Goal: Task Accomplishment & Management: Manage account settings

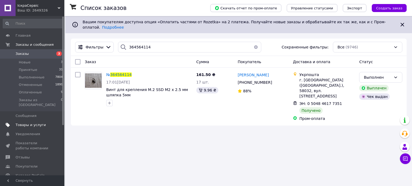
click at [23, 123] on span "Товары и услуги" at bounding box center [31, 125] width 30 height 5
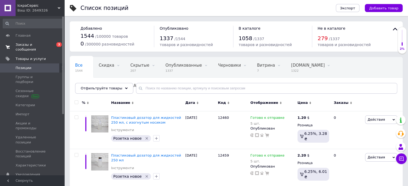
click at [47, 44] on span "Заказы и сообщения" at bounding box center [33, 47] width 34 height 10
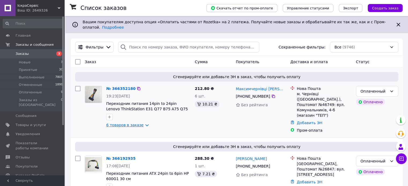
click at [140, 123] on link "6 товаров в заказе" at bounding box center [124, 125] width 37 height 4
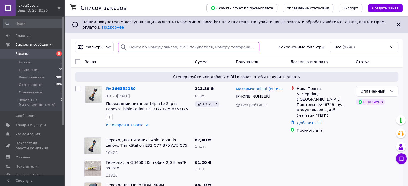
click at [184, 44] on input "search" at bounding box center [188, 47] width 141 height 11
type input "11437"
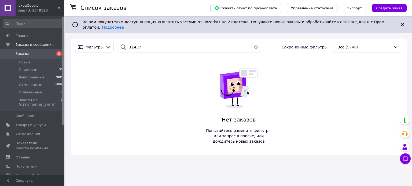
click at [254, 44] on button "button" at bounding box center [256, 47] width 11 height 11
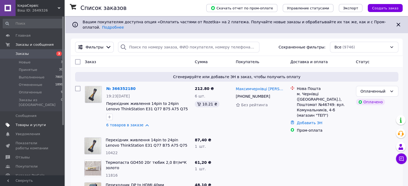
click at [25, 123] on span "Товары и услуги" at bounding box center [31, 125] width 30 height 5
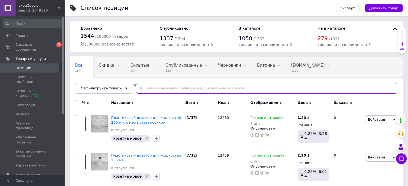
click at [164, 86] on input "text" at bounding box center [266, 88] width 261 height 11
type input "11437"
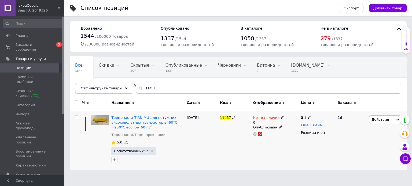
click at [281, 118] on icon at bounding box center [282, 117] width 3 height 3
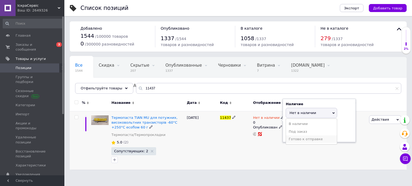
click at [309, 137] on li "Готово к отправке" at bounding box center [311, 140] width 51 height 8
drag, startPoint x: 303, startPoint y: 136, endPoint x: 280, endPoint y: 130, distance: 23.4
click at [280, 130] on div "Нет в наличии 0 Наличие Готово к отправке В наличии Нет в наличии Под заказ Ост…" at bounding box center [275, 126] width 45 height 21
type input "20"
click at [309, 154] on div "3 $ Еще 1 цена Розница и опт" at bounding box center [317, 140] width 35 height 59
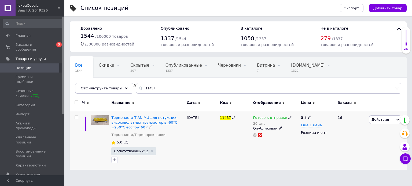
click at [146, 122] on span "Термопаста TIAN MU для потужних, високовольтних транзисторів -60°С +250°С ecofl…" at bounding box center [144, 123] width 66 height 14
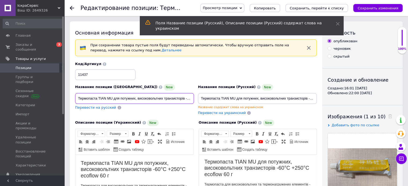
scroll to position [0, 36]
drag, startPoint x: 79, startPoint y: 98, endPoint x: 268, endPoint y: 111, distance: 189.3
click at [268, 111] on div "Название позиции (Украинский) New Термопаста TIAN MU для потужних, високовольтн…" at bounding box center [196, 89] width 246 height 58
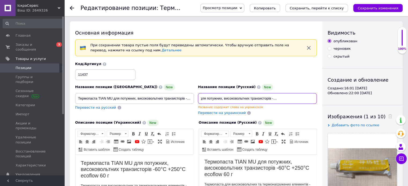
drag, startPoint x: 200, startPoint y: 98, endPoint x: 351, endPoint y: 99, distance: 151.3
paste input "ощных высоковольтных транзисторов -60°C +250°C E"
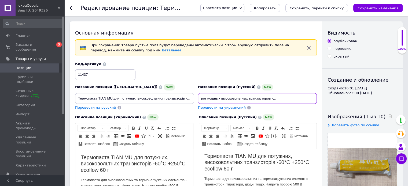
type input "Термопаста TIAN MU для мощных высоковольтных транзисторов -60°C +250°C Ecoflow …"
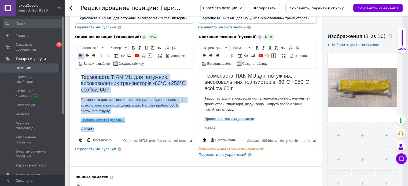
scroll to position [1, 0]
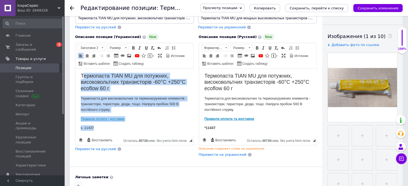
drag, startPoint x: 82, startPoint y: 76, endPoint x: 236, endPoint y: 206, distance: 201.7
click at [161, 136] on html "Термопаста TIAN MU для потужних, високовольтних транзисторів -60°С +250°С ecofl…" at bounding box center [134, 102] width 118 height 69
drag, startPoint x: 81, startPoint y: 75, endPoint x: 149, endPoint y: 127, distance: 85.2
click at [149, 127] on body "Термопаста TIAN MU для потужних, високовольтних транзисторів -60°С +250°С ecofl…" at bounding box center [134, 102] width 107 height 58
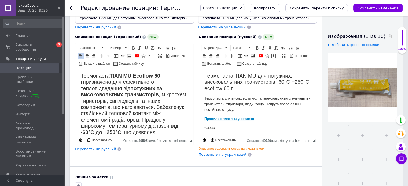
scroll to position [32, 0]
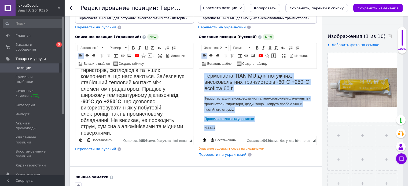
drag, startPoint x: 203, startPoint y: 76, endPoint x: 286, endPoint y: 144, distance: 107.7
click at [286, 136] on html "Термопаста TIAN MU для потужних, високовольтних транзисторів -60°С +250°С ecofl…" at bounding box center [258, 102] width 118 height 69
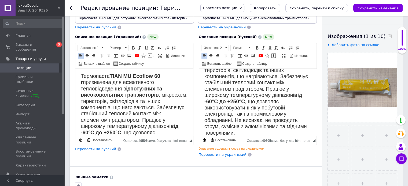
scroll to position [0, 0]
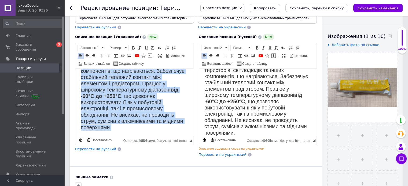
drag, startPoint x: 100, startPoint y: 86, endPoint x: 199, endPoint y: 177, distance: 134.6
click at [193, 136] on html "Термопаста TIAN MU Ecoflow 60 г призначена для ефективного тепловідведення від …" at bounding box center [134, 83] width 118 height 105
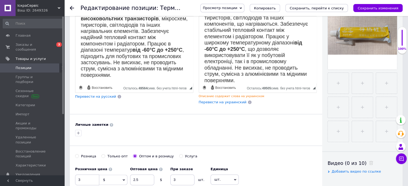
scroll to position [134, 0]
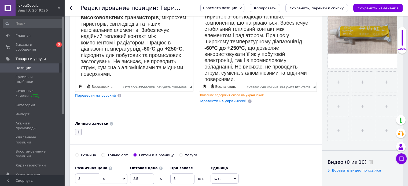
click at [80, 129] on button "button" at bounding box center [78, 132] width 6 height 6
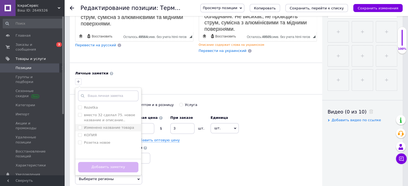
scroll to position [188, 0]
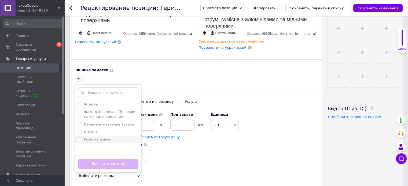
click at [79, 138] on input "Розетка новое" at bounding box center [79, 139] width 3 height 3
checkbox input "true"
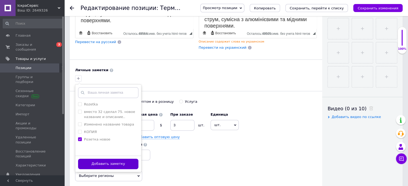
click at [109, 164] on button "Добавить заметку" at bounding box center [108, 164] width 60 height 10
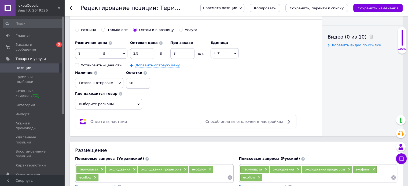
scroll to position [295, 0]
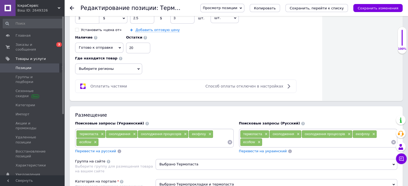
click at [231, 140] on icon at bounding box center [229, 142] width 5 height 5
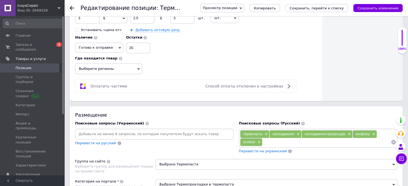
click at [393, 140] on icon at bounding box center [393, 142] width 5 height 5
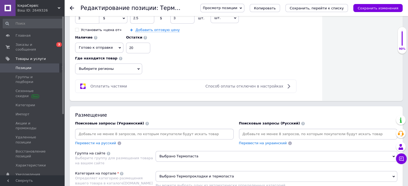
click at [258, 130] on input at bounding box center [318, 134] width 156 height 8
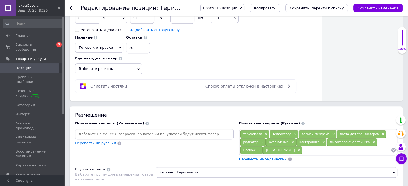
click at [120, 129] on form at bounding box center [154, 134] width 159 height 11
click at [129, 130] on input at bounding box center [154, 134] width 156 height 8
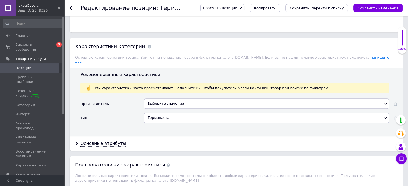
scroll to position [510, 0]
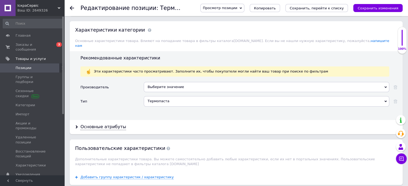
click at [162, 82] on div "Выберите значение" at bounding box center [267, 87] width 246 height 10
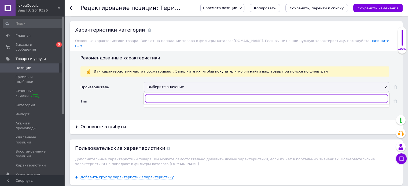
click at [161, 94] on input "text" at bounding box center [266, 98] width 243 height 9
type input "deltat"
click at [164, 107] on div "DeltaTech" at bounding box center [267, 109] width 240 height 5
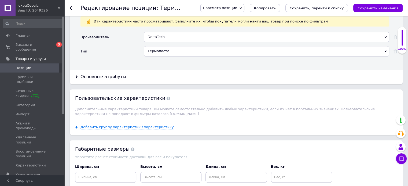
scroll to position [563, 0]
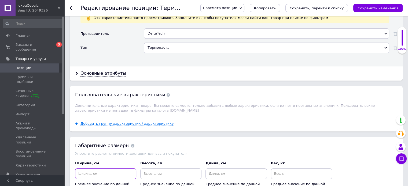
click at [113, 169] on input at bounding box center [105, 174] width 61 height 11
type input "10"
click at [156, 169] on input at bounding box center [170, 174] width 61 height 11
type input "10"
click at [225, 169] on input at bounding box center [236, 174] width 61 height 11
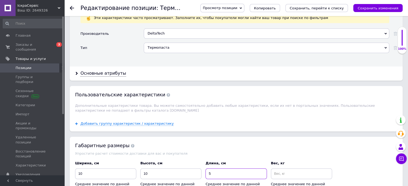
type input "5"
click at [274, 169] on input at bounding box center [301, 174] width 61 height 11
type input "0.2"
click at [346, 159] on div "Ширина, см 10 Среднее значение по данной категории - 8 Высота, см 10 Среднее зн…" at bounding box center [236, 176] width 326 height 35
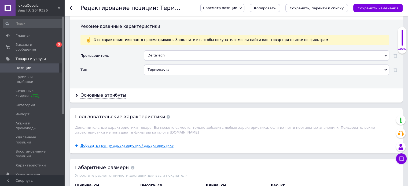
scroll to position [510, 0]
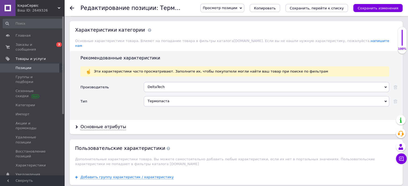
click at [113, 120] on div "Основные атрибуты" at bounding box center [236, 127] width 333 height 14
click at [108, 124] on div "Основные атрибуты" at bounding box center [103, 127] width 46 height 6
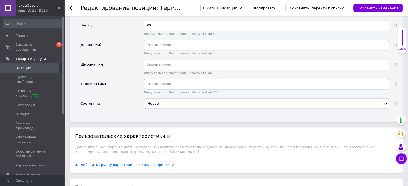
scroll to position [698, 0]
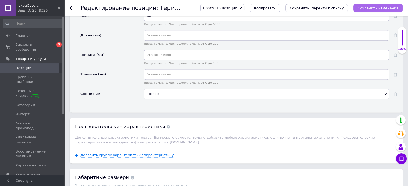
click at [365, 9] on icon "Сохранить изменения" at bounding box center [378, 8] width 41 height 4
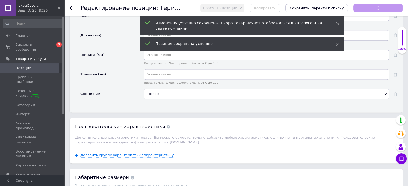
scroll to position [25, 0]
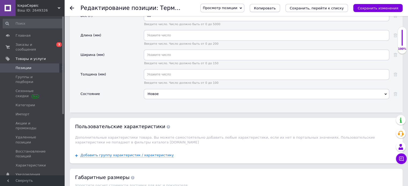
click at [276, 8] on span "Копировать" at bounding box center [265, 8] width 22 height 4
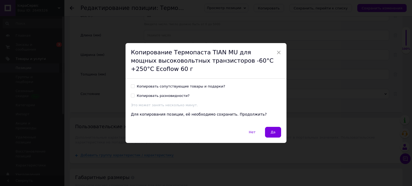
click at [277, 133] on button "Да" at bounding box center [273, 132] width 16 height 11
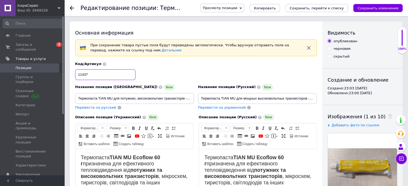
drag, startPoint x: 98, startPoint y: 72, endPoint x: 50, endPoint y: 67, distance: 48.0
type input "12463"
drag, startPoint x: 78, startPoint y: 99, endPoint x: 238, endPoint y: 104, distance: 160.8
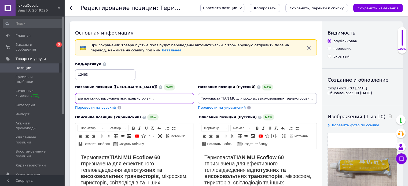
click at [238, 104] on div "Название позиции (Украинский) New Термопаста TIAN MU для потужних, високовольтн…" at bounding box center [196, 86] width 246 height 53
paste input "езина, каучук твердіючий при кімнатній температурі TIAN MU 704 45 г білий"
type input "Резина, каучук твердіючий при кімнатній температурі TIAN MU 704 45 г білий"
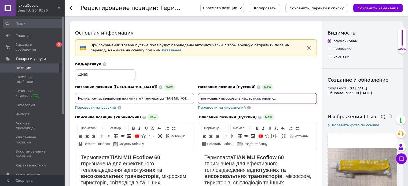
drag, startPoint x: 201, startPoint y: 97, endPoint x: 394, endPoint y: 102, distance: 193.0
paste input "езина, каучук твердеющий при комнатной температуре TIAN MU 704, белый, 45"
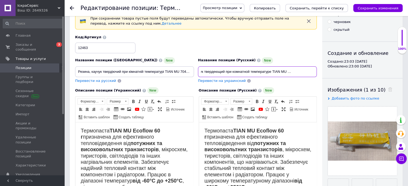
scroll to position [80, 0]
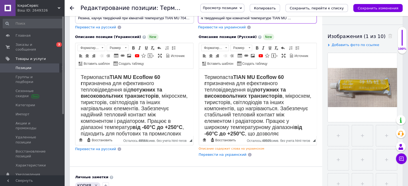
type input "Резина, каучук твердеющий при комнатной температуре TIAN MU 704, белый, 45 г"
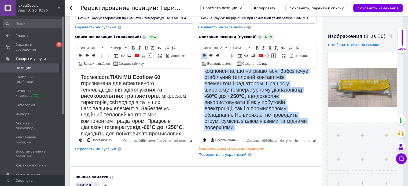
drag, startPoint x: 203, startPoint y: 76, endPoint x: 315, endPoint y: 173, distance: 148.6
click at [315, 136] on html "Термопаста TIAN MU Ecoflow 60 г призначена для ефективного тепловідведення від …" at bounding box center [258, 83] width 118 height 105
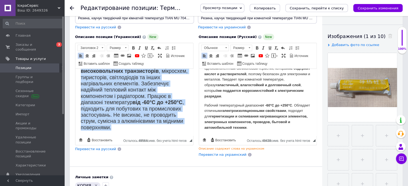
drag, startPoint x: 80, startPoint y: 76, endPoint x: 267, endPoint y: 217, distance: 234.9
click at [192, 136] on html "Термопаста TIAN MU Ecoflow 60 г призначена для ефективного тепловідведення від …" at bounding box center [134, 90] width 118 height 92
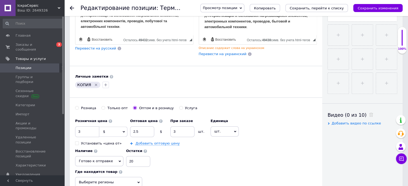
scroll to position [188, 0]
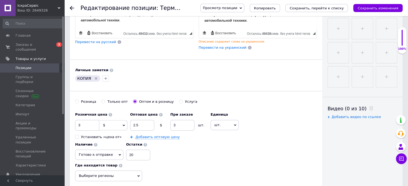
click at [95, 76] on icon "Удалить метку" at bounding box center [96, 78] width 4 height 4
click at [76, 78] on icon "button" at bounding box center [78, 78] width 4 height 4
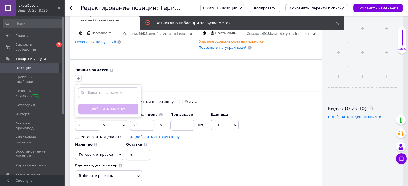
click at [255, 74] on div "Создать метку Добавить заметку" at bounding box center [196, 78] width 244 height 9
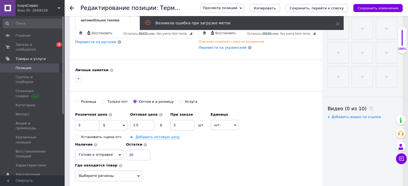
click at [78, 100] on input "Розница" at bounding box center [76, 101] width 3 height 3
radio input "true"
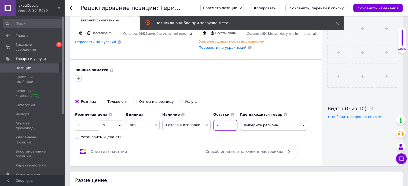
drag, startPoint x: 220, startPoint y: 127, endPoint x: 196, endPoint y: 124, distance: 24.0
click at [196, 124] on div "Наличие Готово к отправке В наличии Нет в наличии Под заказ Остатки 20" at bounding box center [199, 120] width 75 height 21
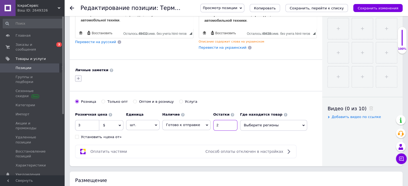
type input "2"
click at [79, 78] on icon "button" at bounding box center [78, 78] width 4 height 4
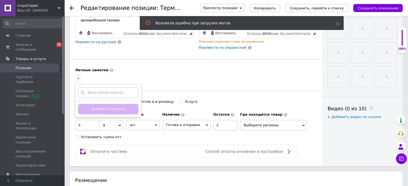
click at [171, 75] on div "Создать метку Добавить заметку" at bounding box center [196, 78] width 244 height 9
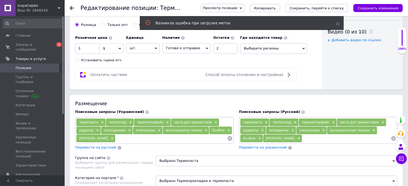
scroll to position [268, 0]
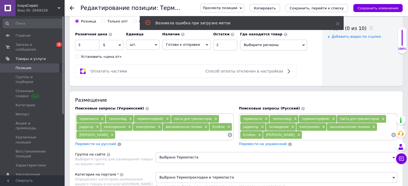
click at [230, 134] on icon at bounding box center [230, 135] width 5 height 5
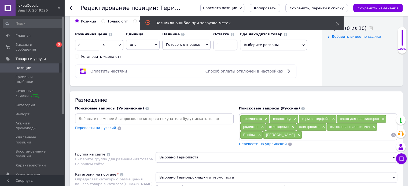
click at [393, 134] on icon at bounding box center [393, 135] width 5 height 5
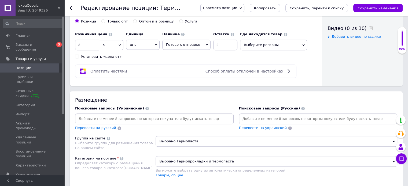
click at [259, 117] on input at bounding box center [318, 119] width 156 height 8
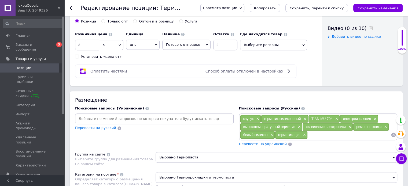
click at [121, 119] on input at bounding box center [154, 119] width 156 height 8
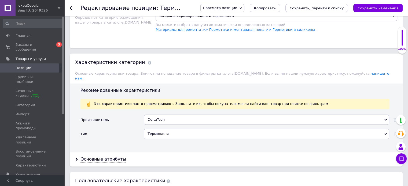
scroll to position [456, 0]
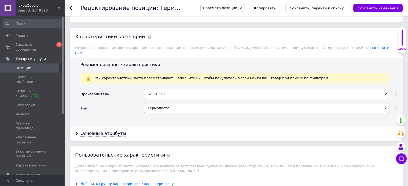
click at [166, 103] on div "Термопаста" at bounding box center [267, 108] width 246 height 10
click at [107, 89] on div "Производитель" at bounding box center [111, 96] width 63 height 14
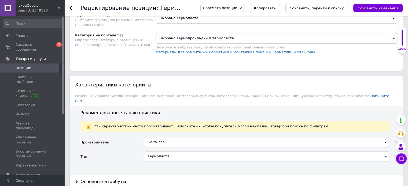
scroll to position [376, 0]
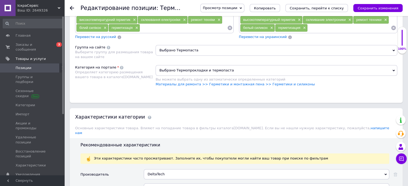
click at [247, 69] on span "Выбрано Термопрокладки и термопаста" at bounding box center [277, 70] width 242 height 11
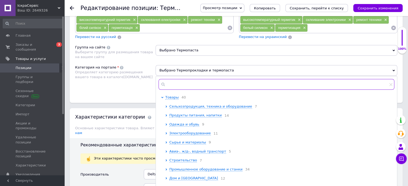
click at [212, 83] on input "text" at bounding box center [277, 84] width 236 height 11
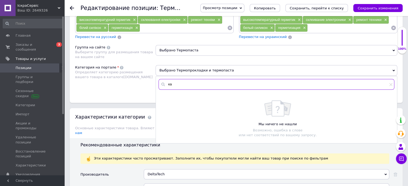
type input "к"
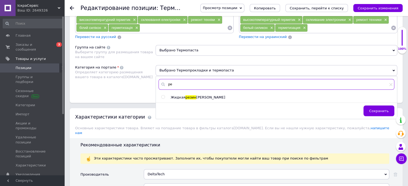
type input "р"
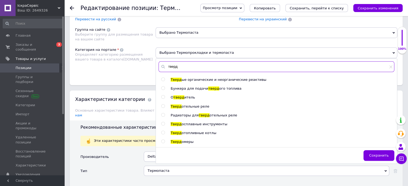
scroll to position [402, 0]
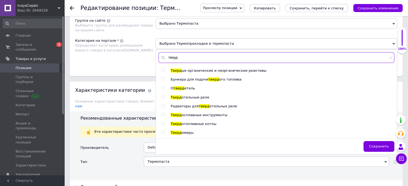
drag, startPoint x: 179, startPoint y: 61, endPoint x: 163, endPoint y: 60, distance: 16.7
click at [163, 60] on input "тверд" at bounding box center [277, 57] width 236 height 11
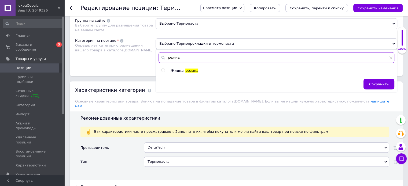
drag, startPoint x: 188, startPoint y: 54, endPoint x: 162, endPoint y: 54, distance: 26.0
click at [162, 54] on div "резина" at bounding box center [277, 57] width 236 height 11
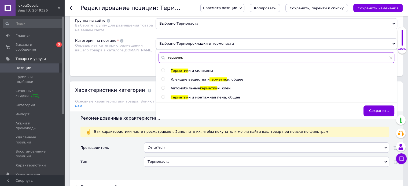
type input "герметик"
click at [165, 66] on div "герметик Герметик и и силиконы Клеящие вещества и герметик и, общее Автомобильн…" at bounding box center [276, 84] width 241 height 69
click at [163, 69] on input "radio" at bounding box center [162, 70] width 3 height 3
radio input "true"
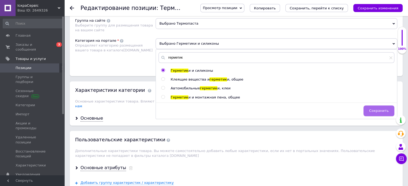
click at [384, 109] on span "Сохранить" at bounding box center [379, 111] width 20 height 4
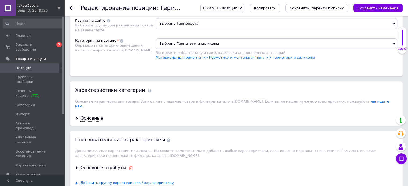
click at [129, 167] on icon at bounding box center [131, 169] width 4 height 4
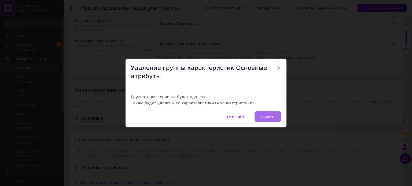
click at [268, 115] on span "Удалить" at bounding box center [267, 117] width 15 height 4
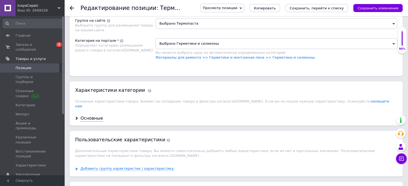
click at [101, 112] on div "Основные" at bounding box center [236, 119] width 333 height 14
click at [99, 116] on div "Основные" at bounding box center [91, 119] width 23 height 6
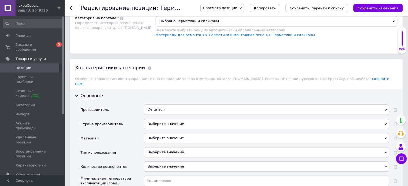
scroll to position [456, 0]
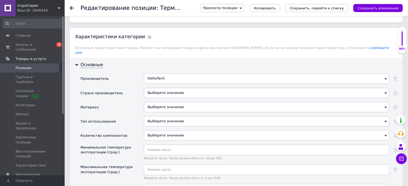
click at [158, 102] on div "Выберите значение" at bounding box center [267, 107] width 246 height 10
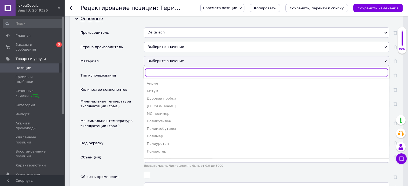
scroll to position [510, 0]
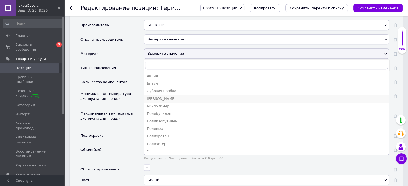
click at [165, 97] on div "[PERSON_NAME]" at bounding box center [267, 99] width 240 height 5
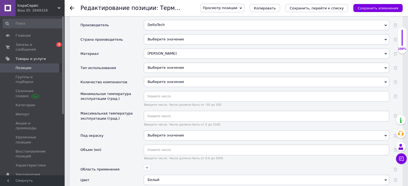
click at [161, 63] on div "Выберите значение" at bounding box center [267, 68] width 246 height 10
click at [133, 63] on div "Тип использования" at bounding box center [111, 70] width 63 height 14
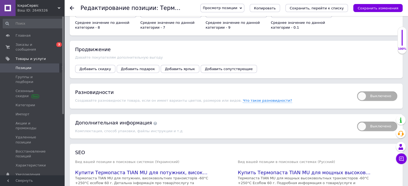
scroll to position [644, 0]
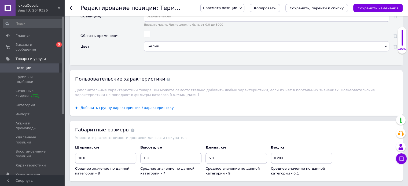
click at [389, 6] on icon "Сохранить изменения" at bounding box center [378, 8] width 41 height 4
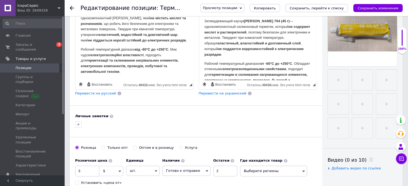
scroll to position [155, 0]
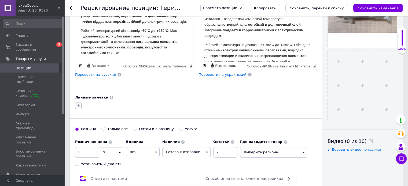
click at [78, 104] on icon "button" at bounding box center [78, 106] width 4 height 4
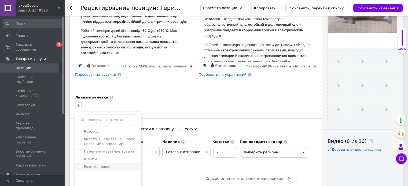
click at [79, 166] on input "Розетка новое" at bounding box center [79, 166] width 3 height 3
checkbox input "true"
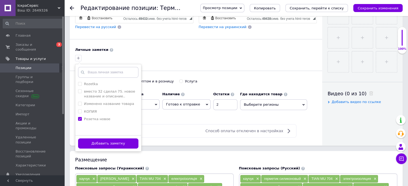
scroll to position [262, 0]
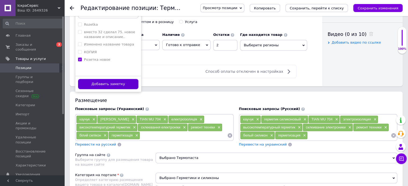
click at [106, 81] on button "Добавить заметку" at bounding box center [108, 84] width 60 height 10
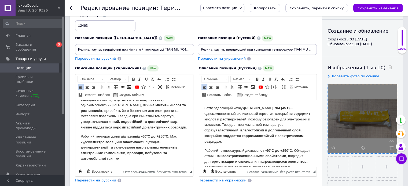
scroll to position [48, 0]
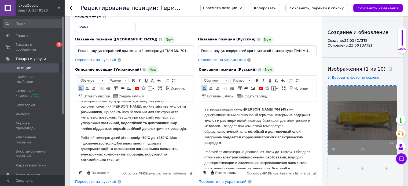
click at [393, 150] on use at bounding box center [392, 150] width 4 height 4
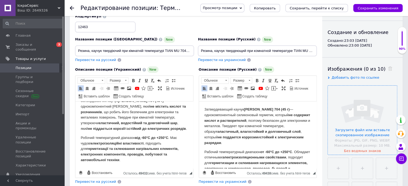
click at [364, 114] on input "file" at bounding box center [362, 120] width 69 height 69
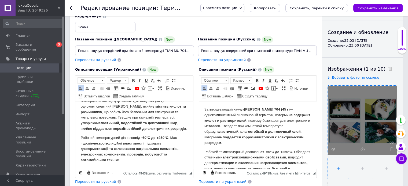
click at [337, 168] on input "file" at bounding box center [338, 168] width 21 height 21
type input "C:\fakepath\Без имени6.png"
click at [362, 168] on input "file" at bounding box center [362, 168] width 21 height 21
type input "C:\fakepath\Без имени7.png"
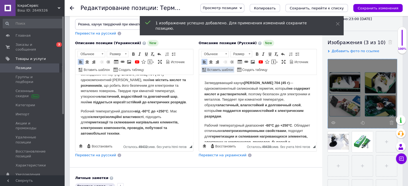
scroll to position [75, 0]
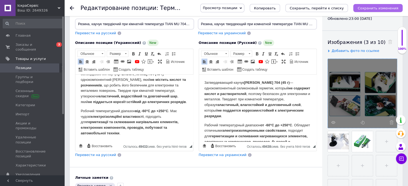
click at [377, 9] on icon "Сохранить изменения" at bounding box center [378, 8] width 41 height 4
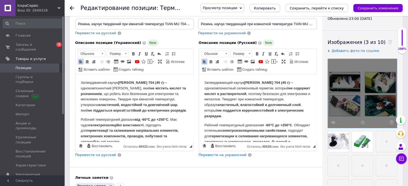
click at [275, 9] on span "Копировать" at bounding box center [265, 8] width 22 height 4
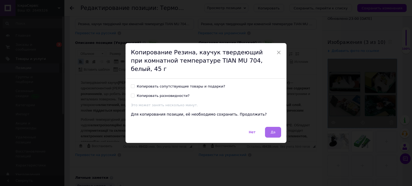
click at [279, 127] on button "Да" at bounding box center [273, 132] width 16 height 11
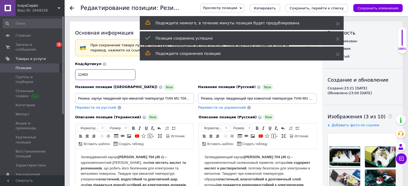
click at [104, 71] on input "12463" at bounding box center [105, 74] width 60 height 11
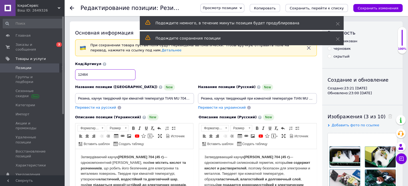
type input "12464"
click at [152, 98] on input "Резина, каучук твердіючий при кімнатній температурі TIAN MU 704 45 г білий" at bounding box center [134, 98] width 119 height 11
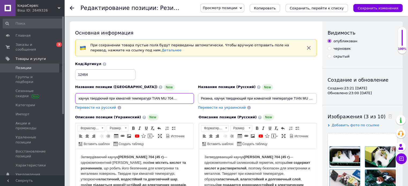
scroll to position [0, 15]
type input "Резина, каучук твердіючий при кімнатній температурі TIAN MU 704 45 г чорний"
click at [307, 97] on input "Резина, каучук твердеющий при комнатной температуре TIAN MU 704, белый, 45 г" at bounding box center [257, 98] width 119 height 11
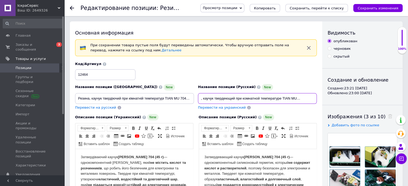
scroll to position [0, 21]
click at [288, 99] on input "Резина, каучук твердеющий при комнатной температуре TIAN MU0 704, белый, 45 г" at bounding box center [257, 98] width 119 height 11
click at [306, 98] on input "Резина, каучук твердеющий при комнатной температуре TIAN MU 704, белый, 45 г" at bounding box center [257, 98] width 119 height 11
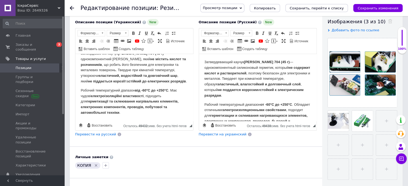
scroll to position [107, 0]
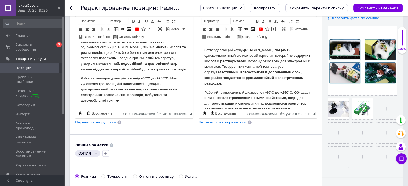
type input "Резина, каучук твердеющий при комнатной температуре TIAN MU 704, черный, 45 г"
click at [96, 152] on icon "Удалить метку" at bounding box center [96, 154] width 4 height 4
click at [79, 152] on icon "button" at bounding box center [78, 154] width 4 height 4
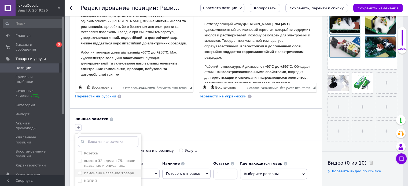
scroll to position [161, 0]
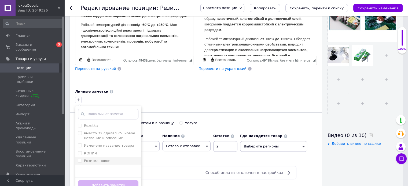
click at [80, 157] on li "Розетка новое" at bounding box center [108, 161] width 66 height 8
checkbox input "true"
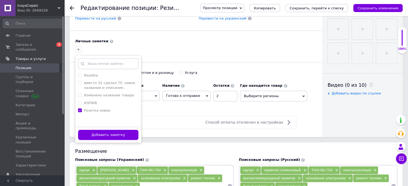
scroll to position [215, 0]
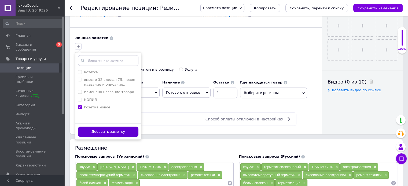
click at [108, 131] on button "Добавить заметку" at bounding box center [108, 132] width 60 height 10
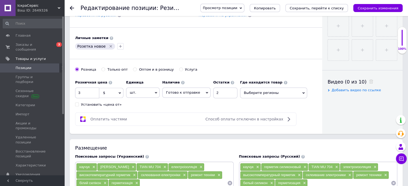
click at [104, 181] on span "×" at bounding box center [104, 183] width 4 height 5
click at [272, 182] on span "×" at bounding box center [271, 183] width 4 height 5
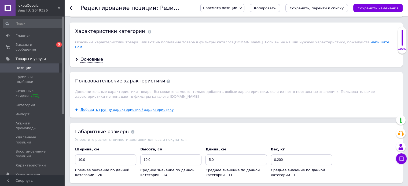
scroll to position [483, 0]
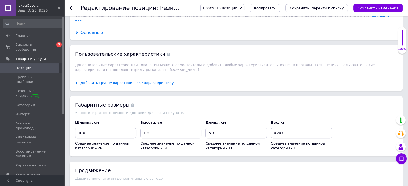
click at [92, 30] on div "Основные" at bounding box center [91, 33] width 23 height 6
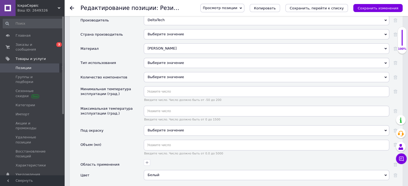
scroll to position [537, 0]
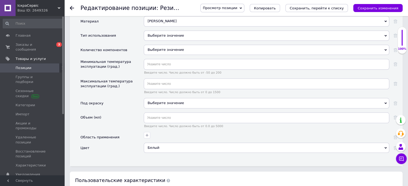
click at [170, 144] on div "Белый" at bounding box center [267, 148] width 246 height 10
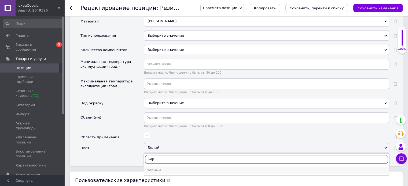
type input "чер"
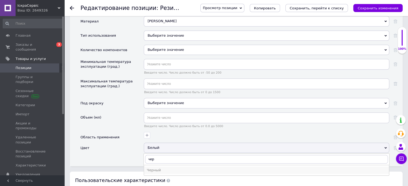
click at [156, 167] on li "Черный" at bounding box center [266, 171] width 245 height 8
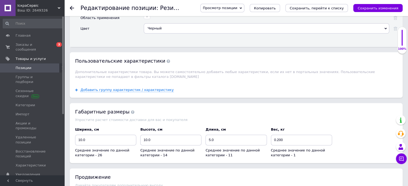
scroll to position [698, 0]
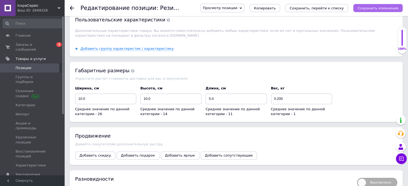
click at [369, 9] on icon "Сохранить изменения" at bounding box center [378, 8] width 41 height 4
click at [330, 4] on button "Сохранить, перейти к списку" at bounding box center [316, 8] width 63 height 8
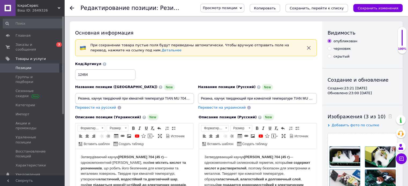
click at [325, 9] on icon "Сохранить, перейти к списку" at bounding box center [317, 8] width 54 height 4
click at [25, 64] on link "Позиции" at bounding box center [33, 68] width 66 height 9
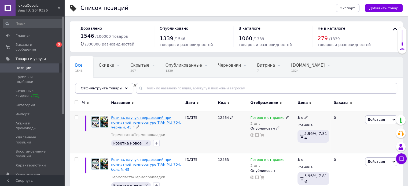
click at [147, 122] on span "Резина, каучук твердеющий при комнатной температуре TIAN MU 704, черный, 45 г" at bounding box center [146, 123] width 70 height 14
